Goal: Find contact information: Find contact information

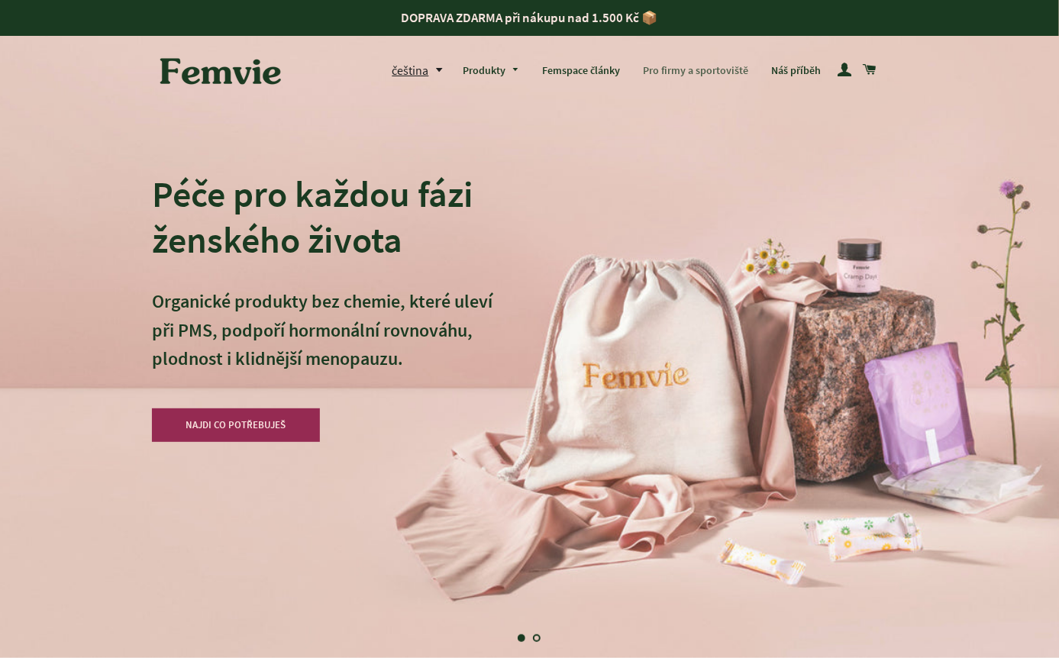
click at [681, 70] on link "Pro firmy a sportoviště" at bounding box center [695, 71] width 128 height 40
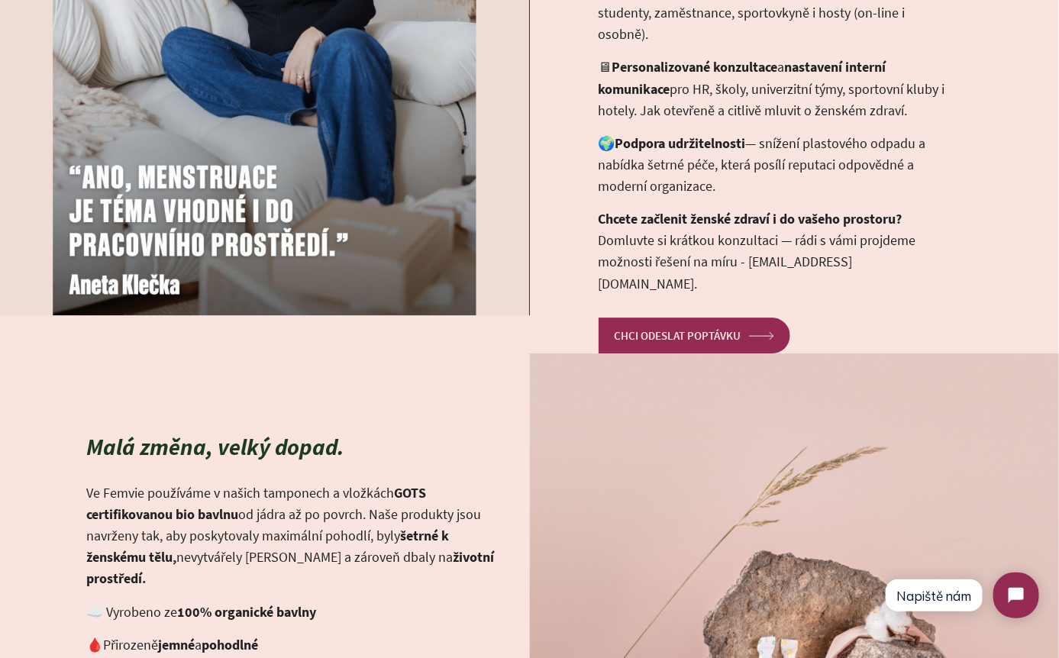
scroll to position [1551, 0]
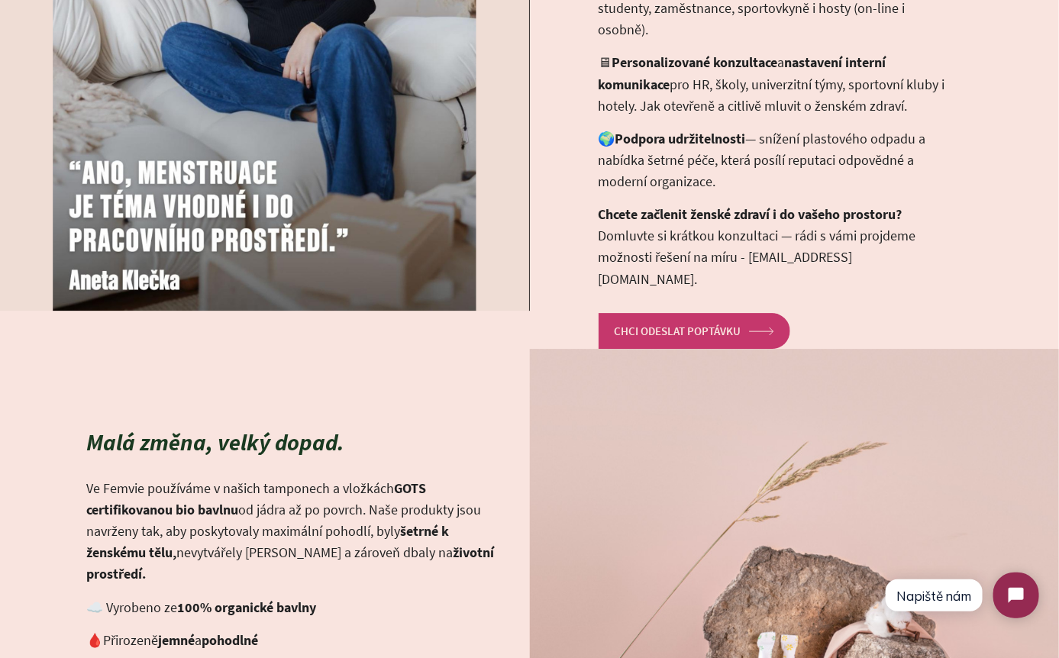
click at [656, 313] on link "CHCI ODESLAT POPTÁVKU arrow Created with Sketch." at bounding box center [694, 331] width 192 height 36
